Goal: Transaction & Acquisition: Book appointment/travel/reservation

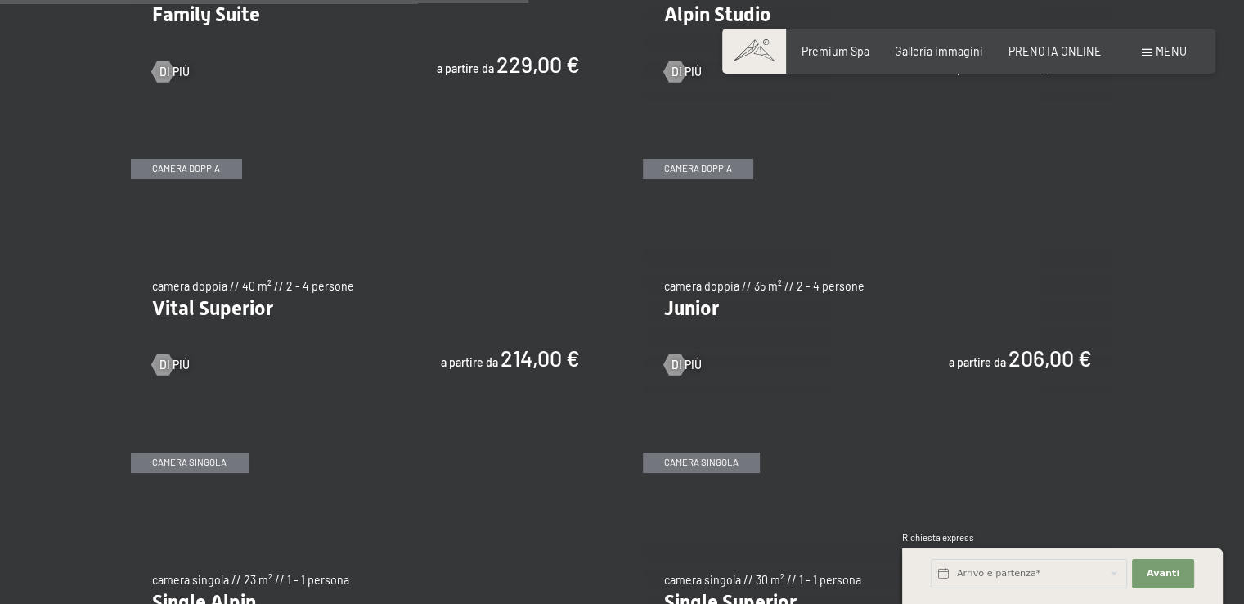
scroll to position [1963, 0]
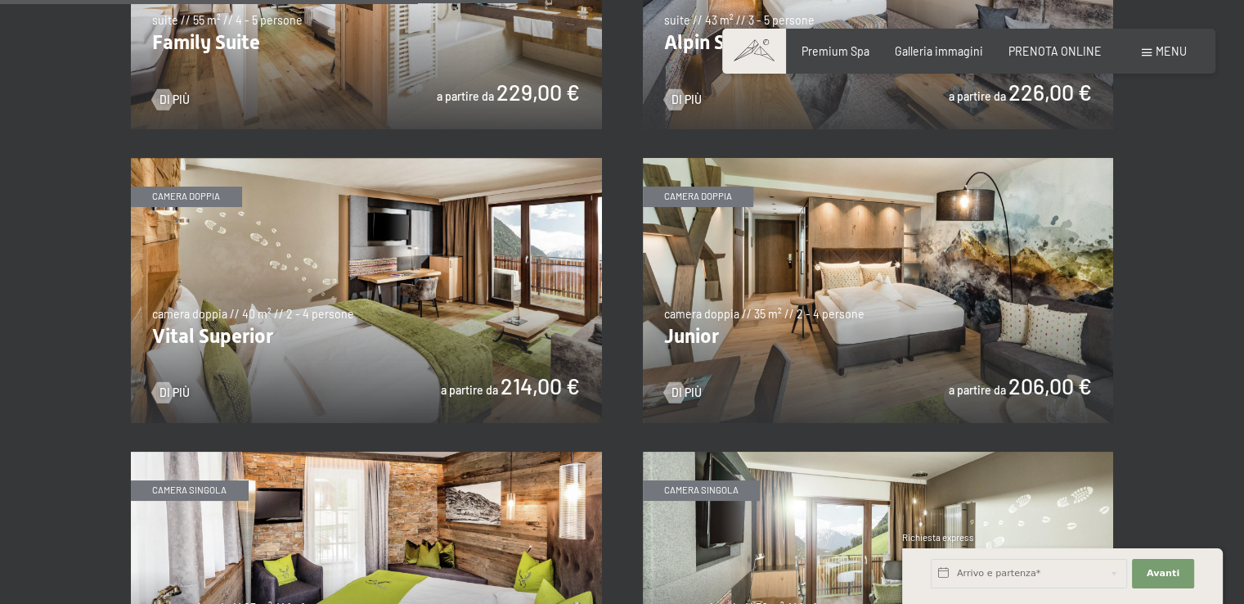
click at [305, 293] on img at bounding box center [366, 290] width 471 height 265
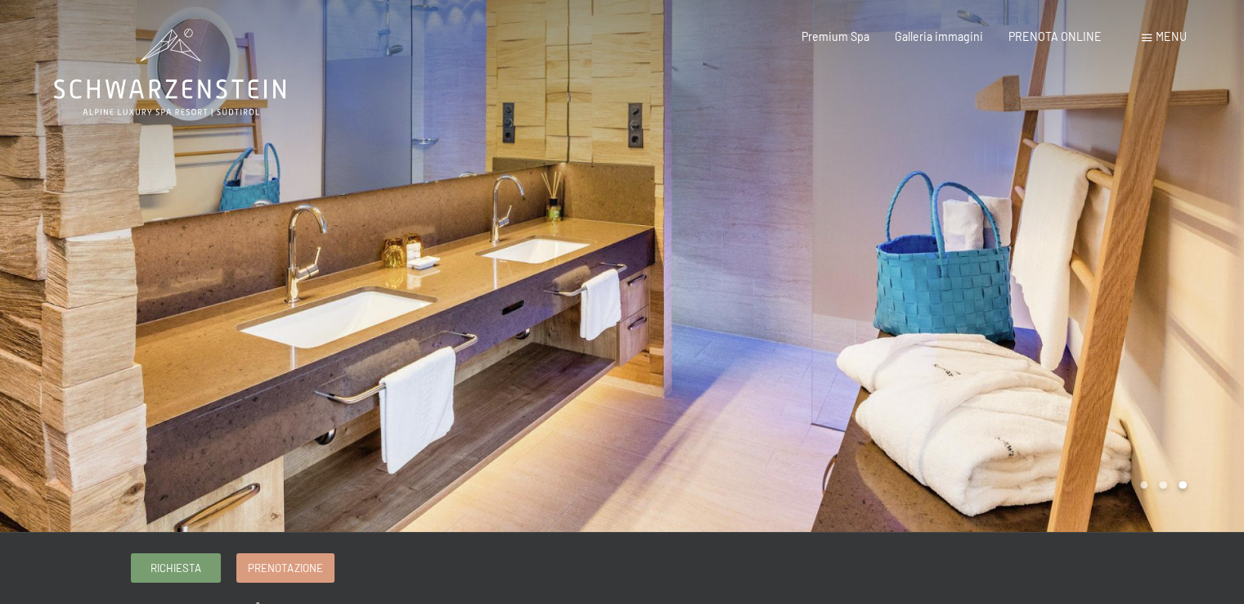
click at [1167, 291] on div at bounding box center [934, 266] width 623 height 532
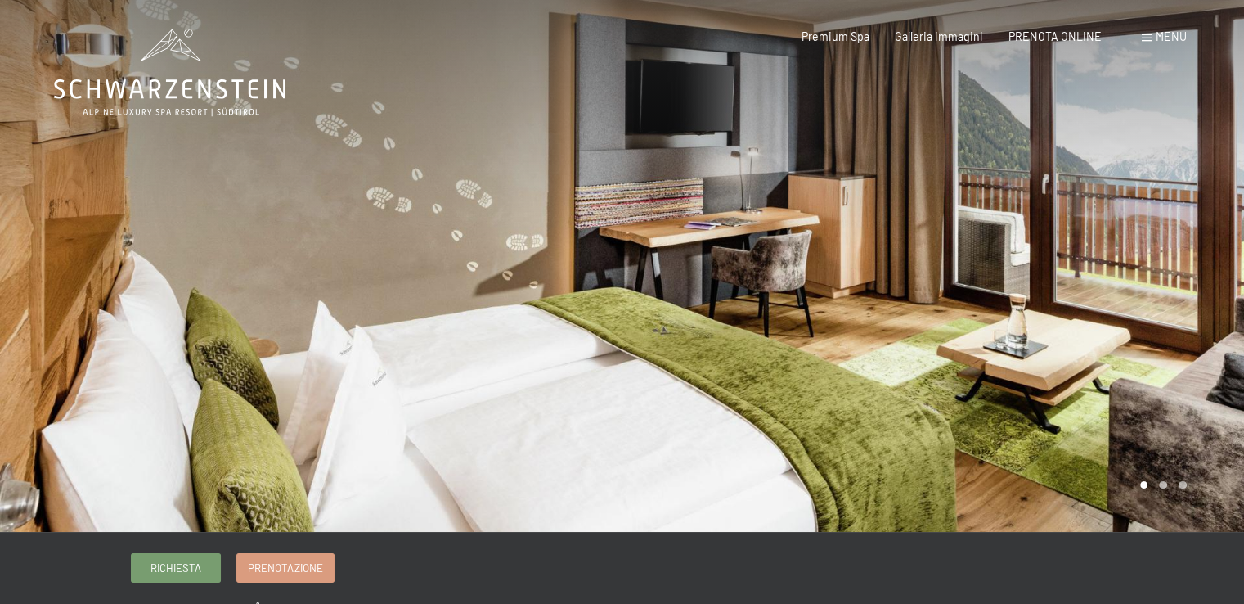
click at [1167, 291] on div at bounding box center [934, 266] width 623 height 532
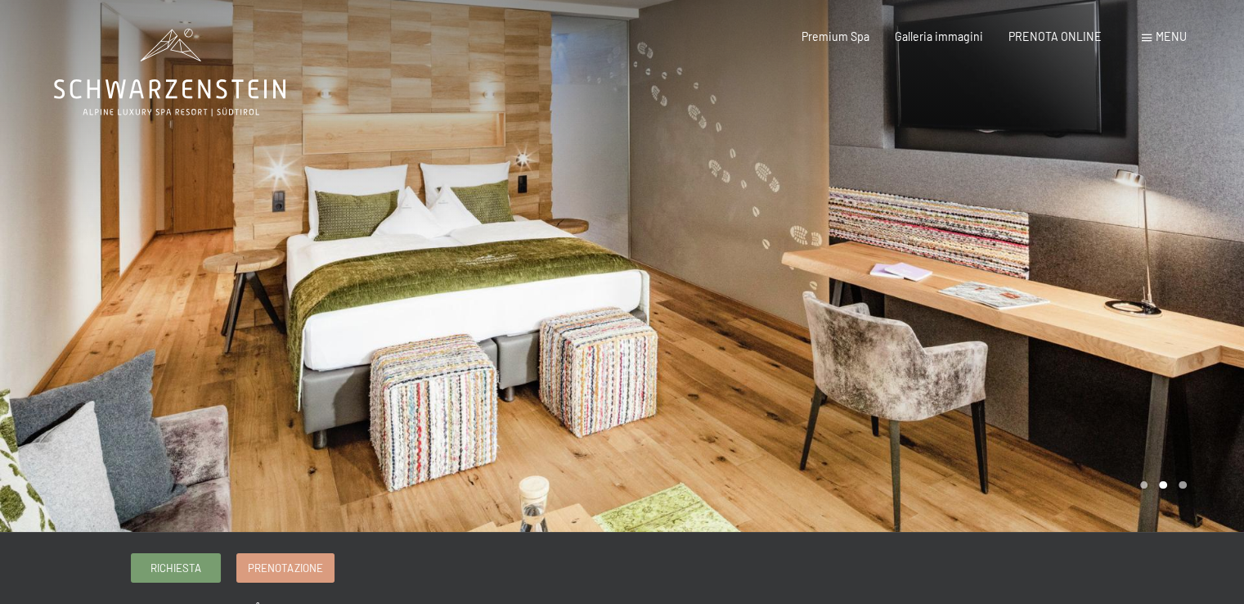
click at [1167, 291] on div at bounding box center [934, 266] width 623 height 532
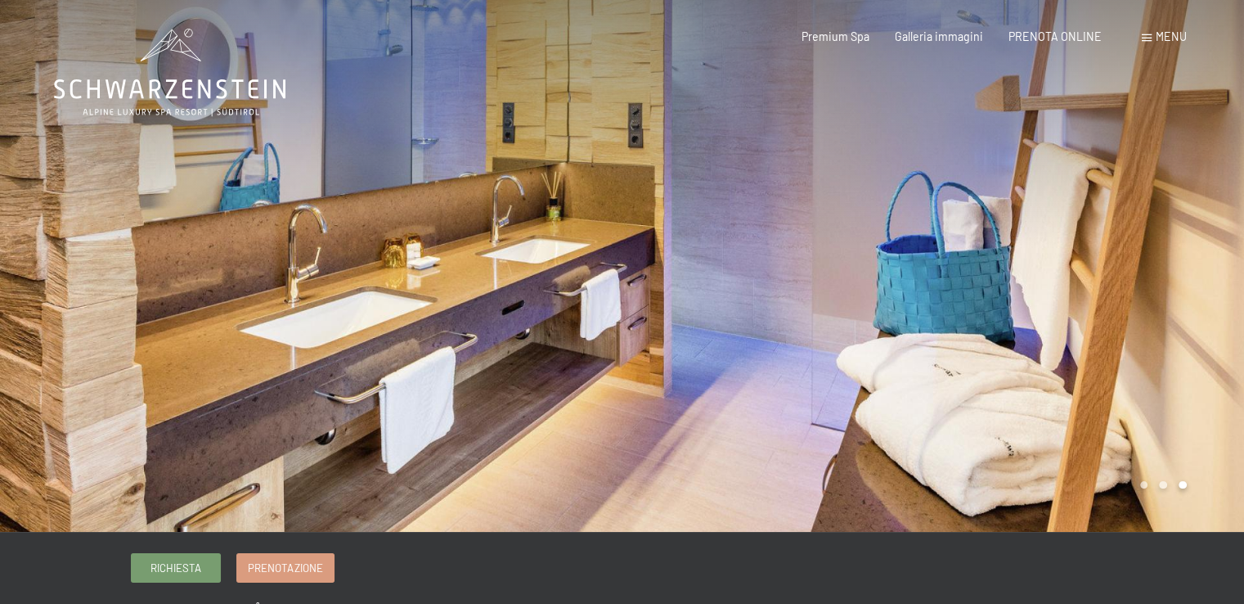
click at [1167, 291] on div at bounding box center [934, 266] width 623 height 532
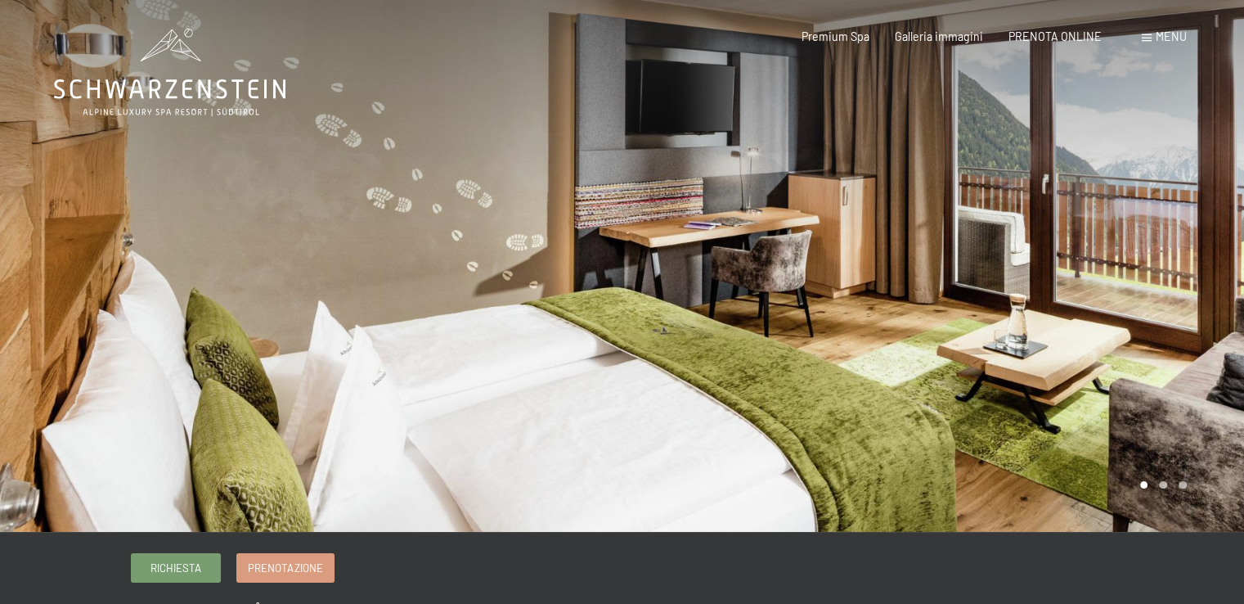
click at [1167, 291] on div at bounding box center [934, 266] width 623 height 532
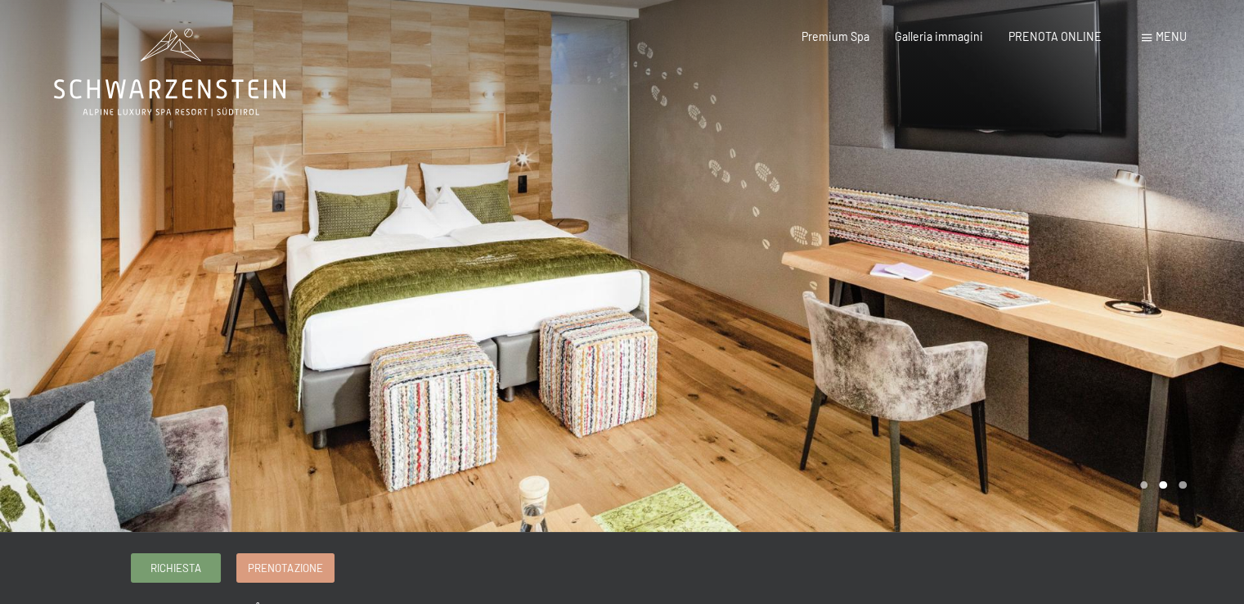
click at [1167, 291] on div at bounding box center [934, 266] width 623 height 532
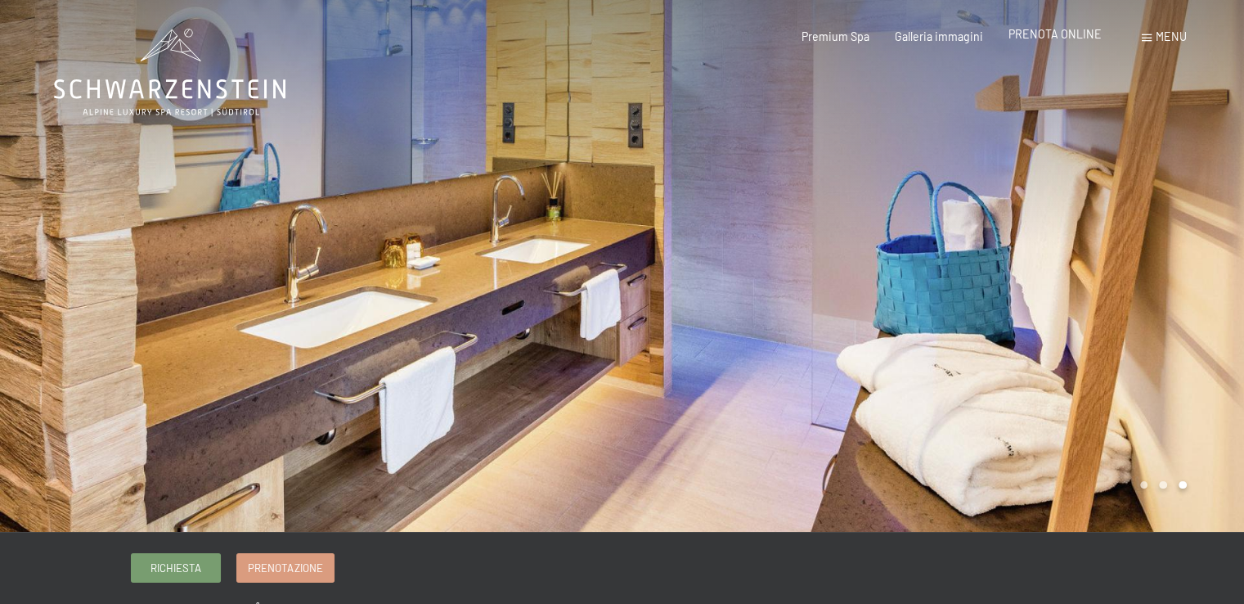
click at [1077, 38] on span "PRENOTA ONLINE" at bounding box center [1055, 34] width 93 height 14
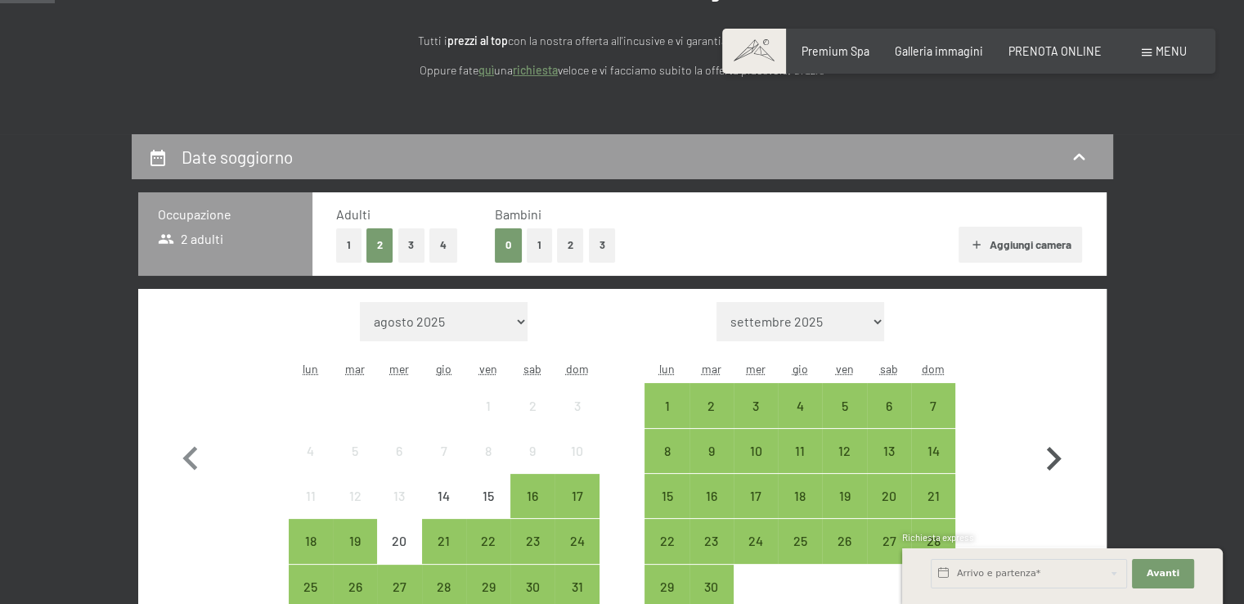
scroll to position [245, 0]
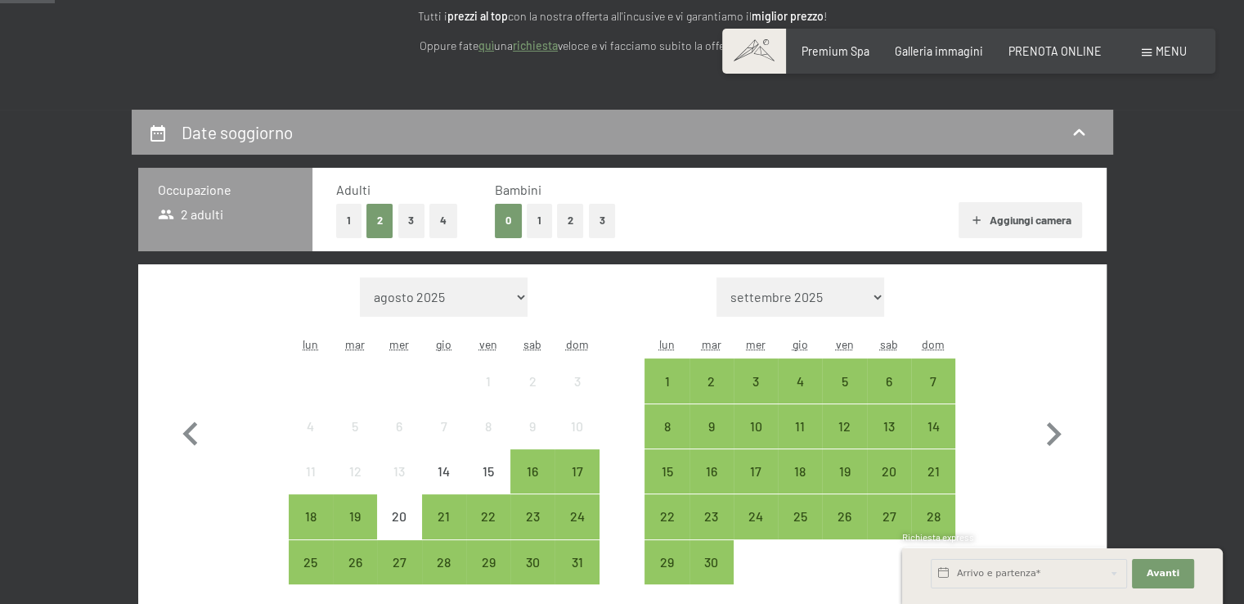
click at [982, 220] on button "Aggiungi camera" at bounding box center [1021, 220] width 124 height 36
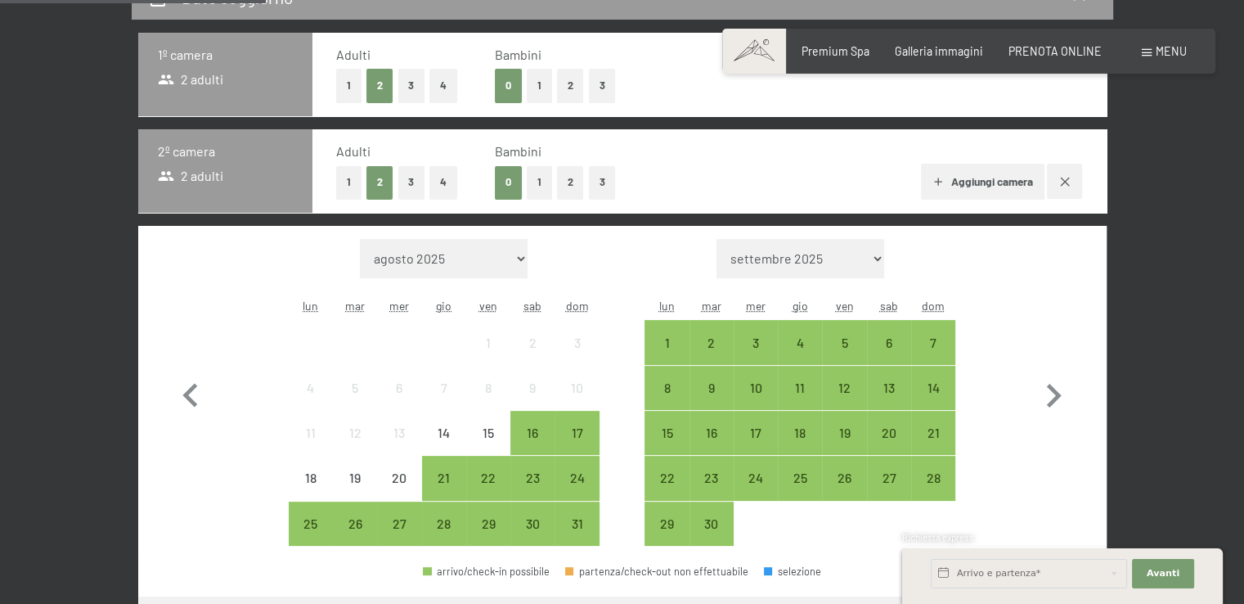
scroll to position [409, 0]
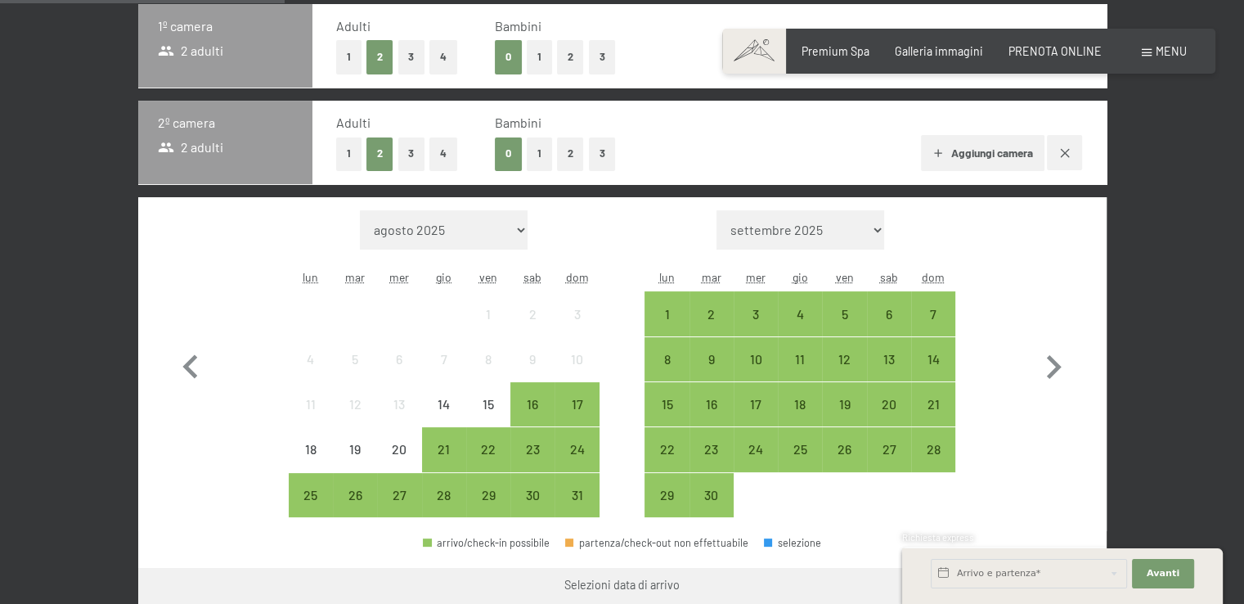
click at [860, 230] on select "settembre 2025 ottobre 2025 novembre 2025 dicembre 2025 gennaio 2026 febbraio 2…" at bounding box center [801, 229] width 168 height 39
select select "[DATE]"
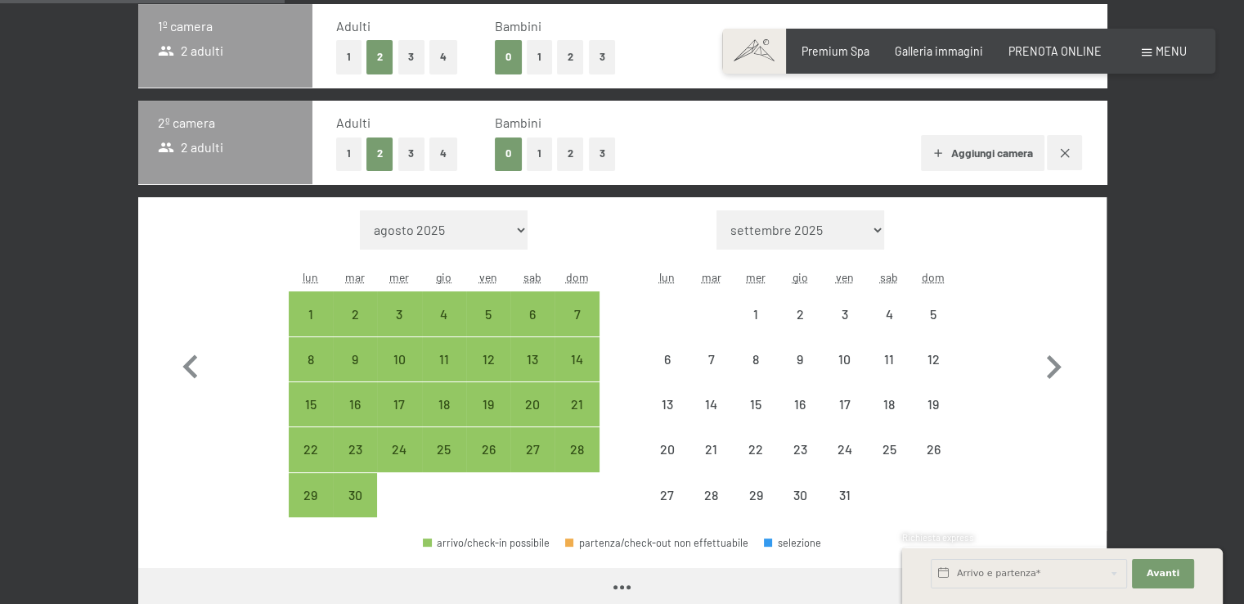
select select "[DATE]"
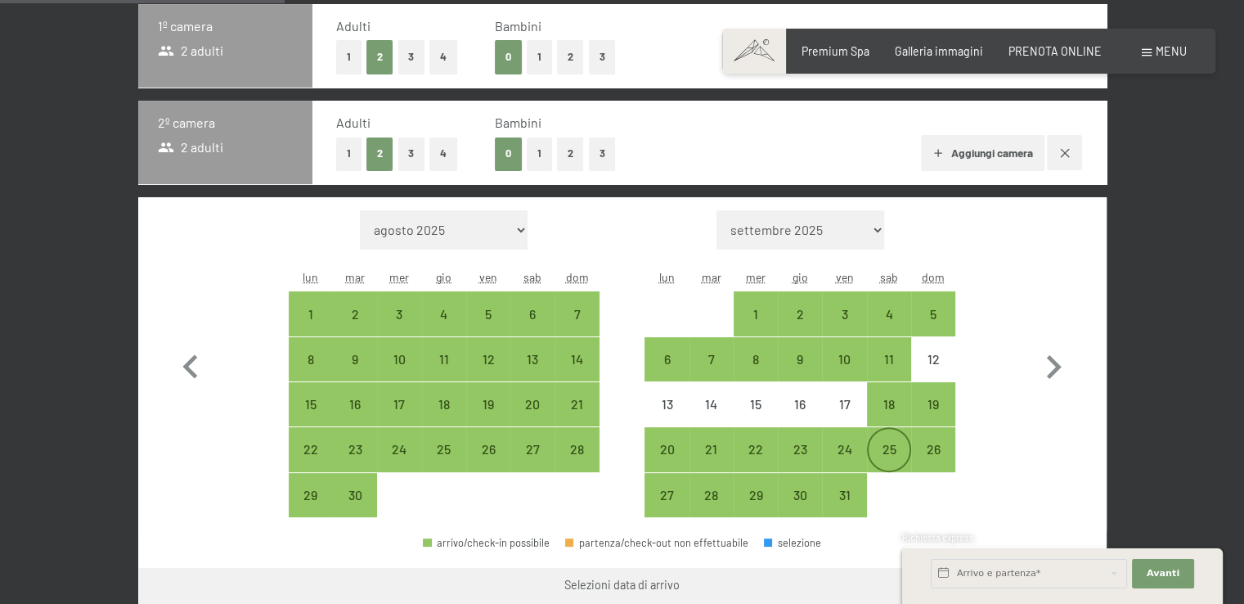
click at [887, 462] on div "25" at bounding box center [889, 463] width 41 height 41
select select "[DATE]"
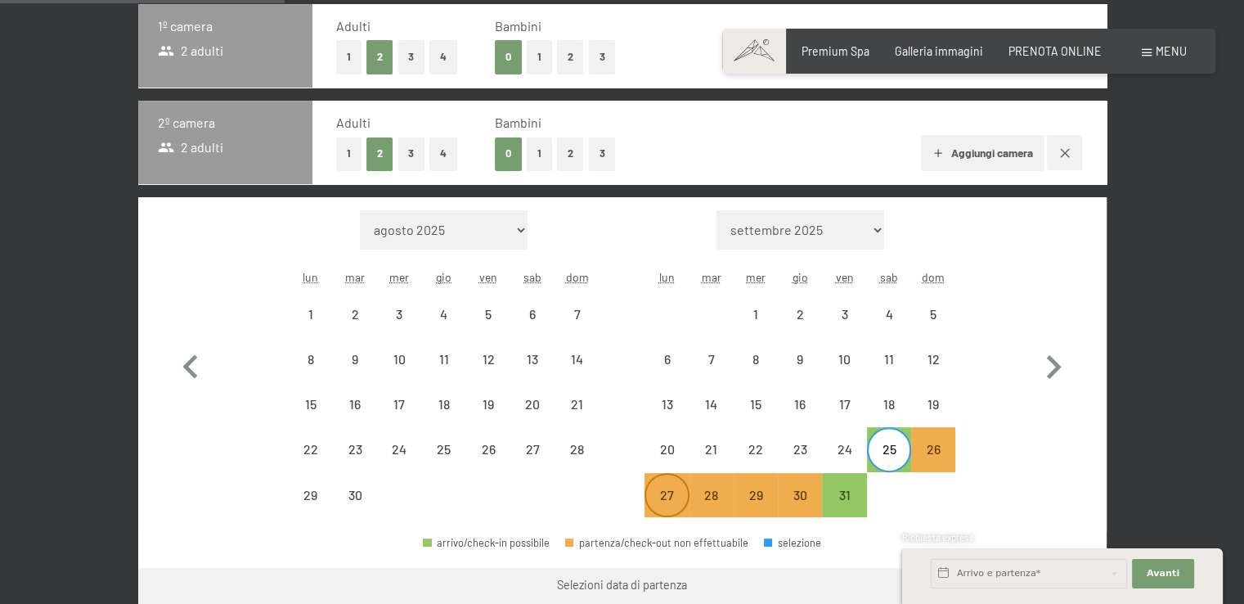
click at [671, 495] on div "27" at bounding box center [666, 508] width 41 height 41
select select "[DATE]"
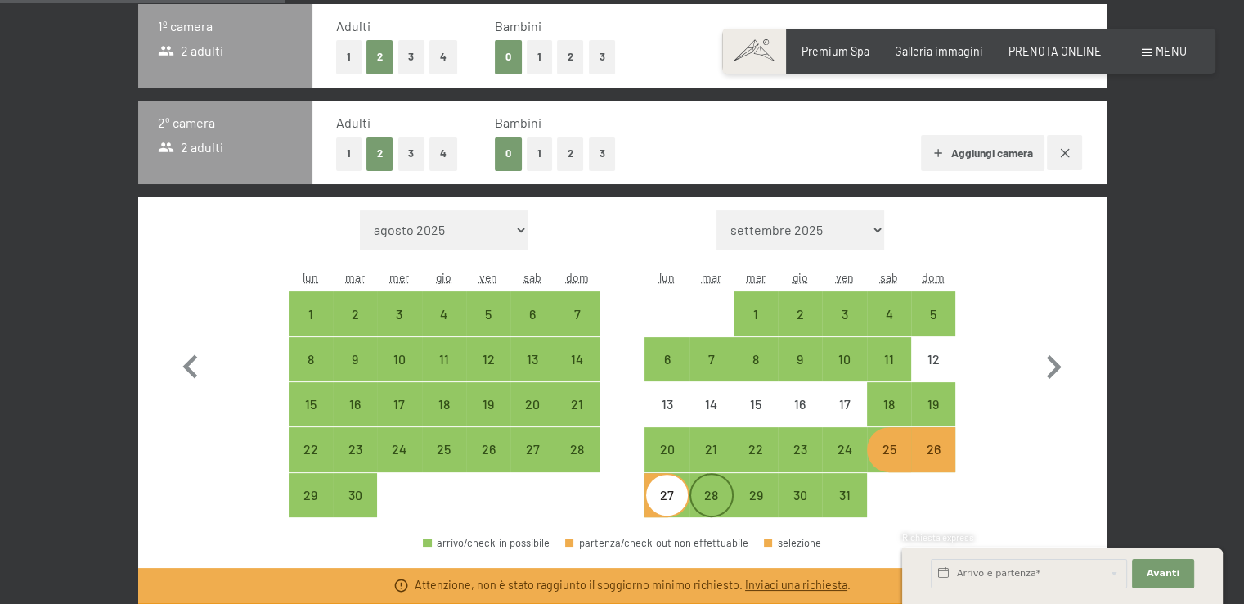
click at [710, 498] on div "28" at bounding box center [711, 508] width 41 height 41
select select "[DATE]"
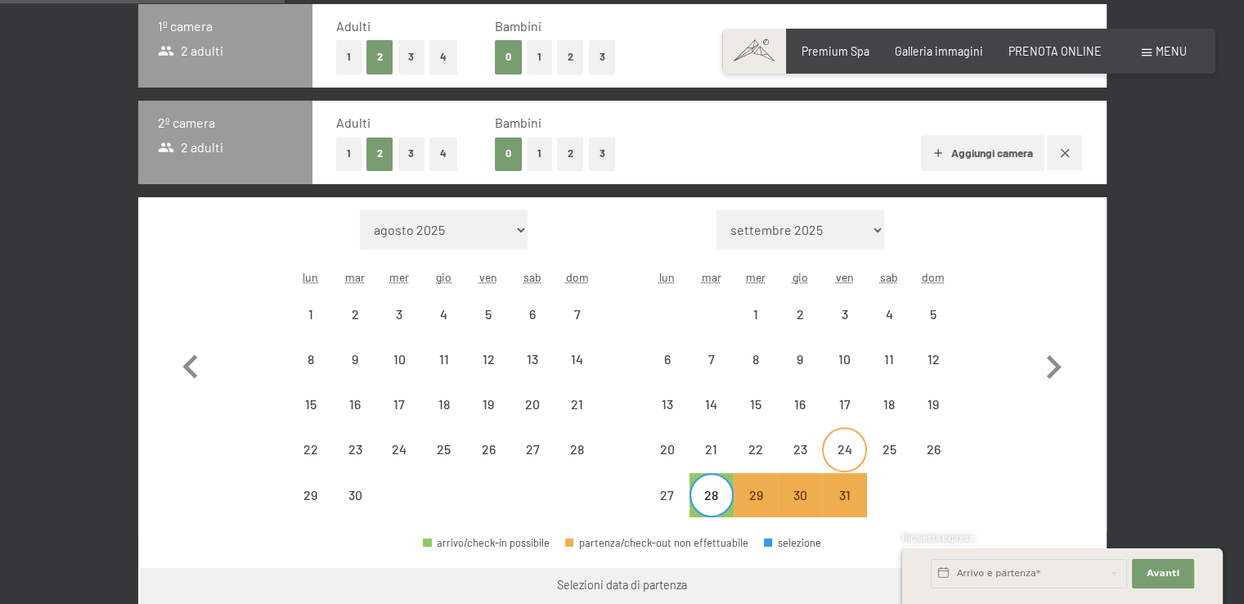
click at [854, 452] on div "24" at bounding box center [844, 463] width 41 height 41
select select "[DATE]"
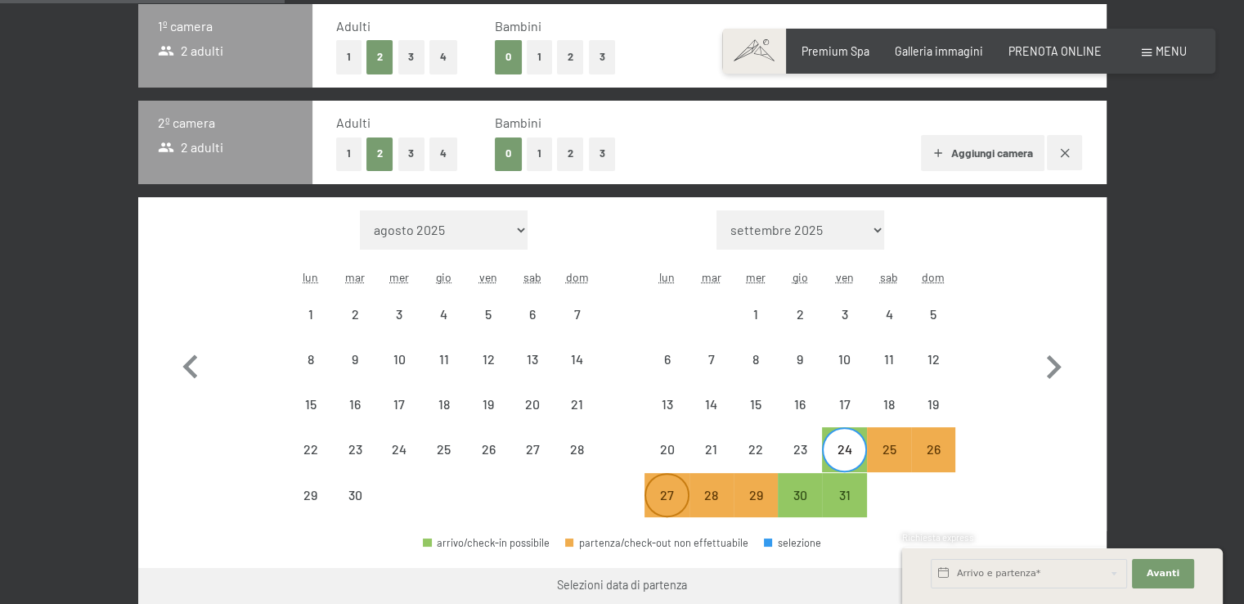
click at [668, 502] on div "27" at bounding box center [666, 508] width 41 height 41
select select "[DATE]"
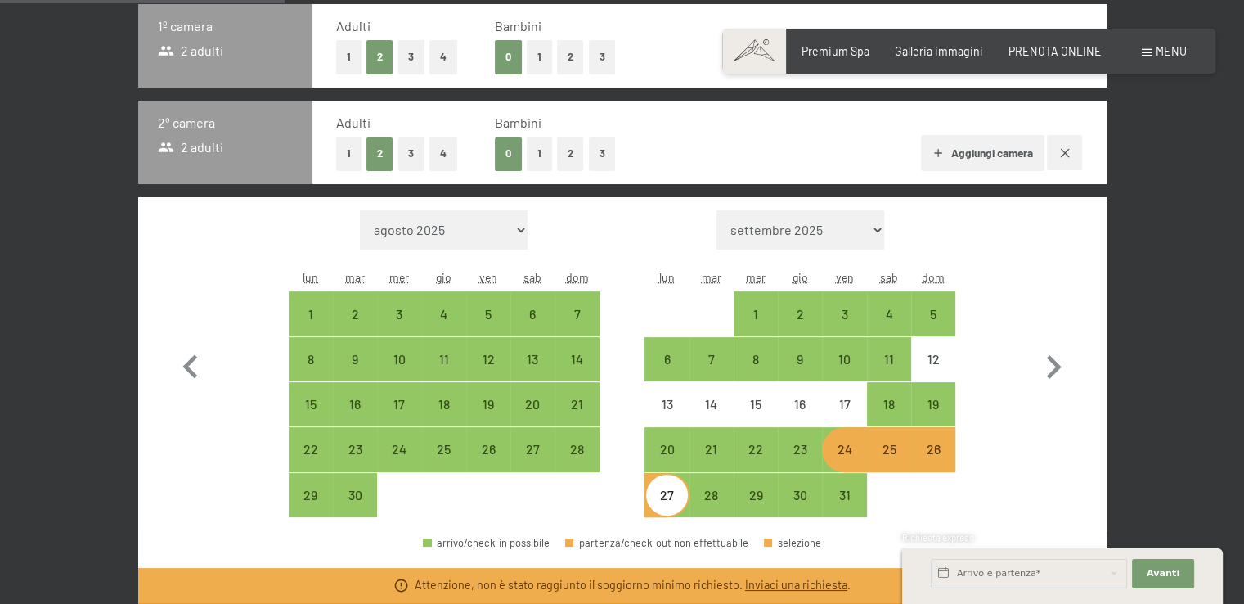
click at [840, 453] on div "24" at bounding box center [844, 463] width 41 height 41
select select "[DATE]"
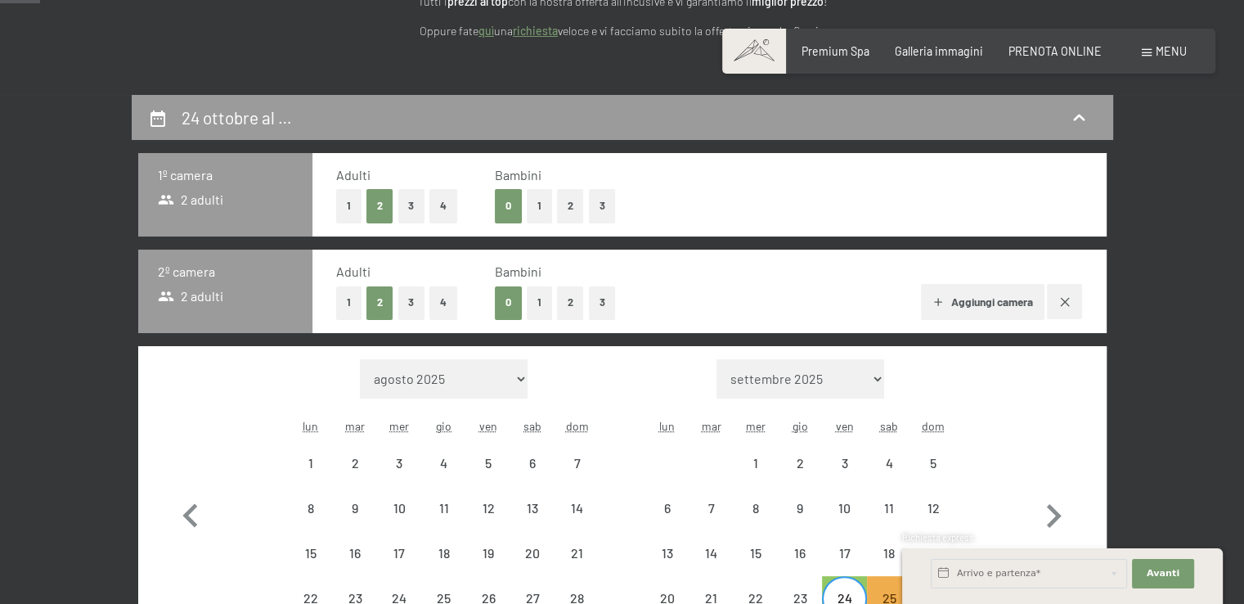
scroll to position [164, 0]
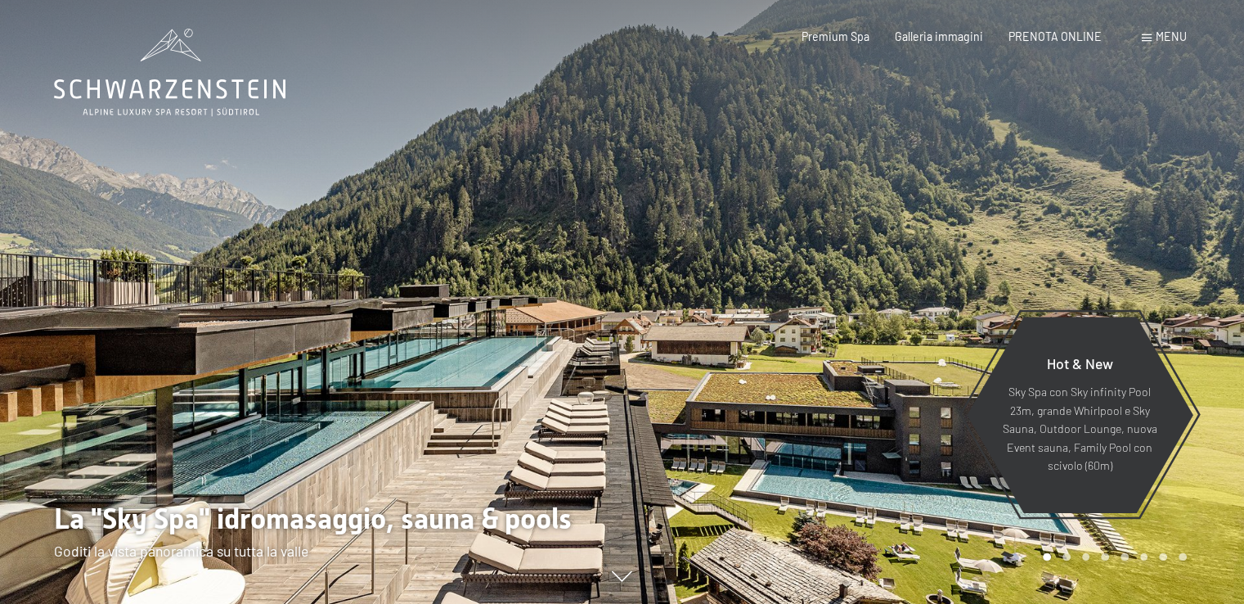
click at [1168, 40] on span "Menu" at bounding box center [1171, 36] width 31 height 14
